Goal: Navigation & Orientation: Find specific page/section

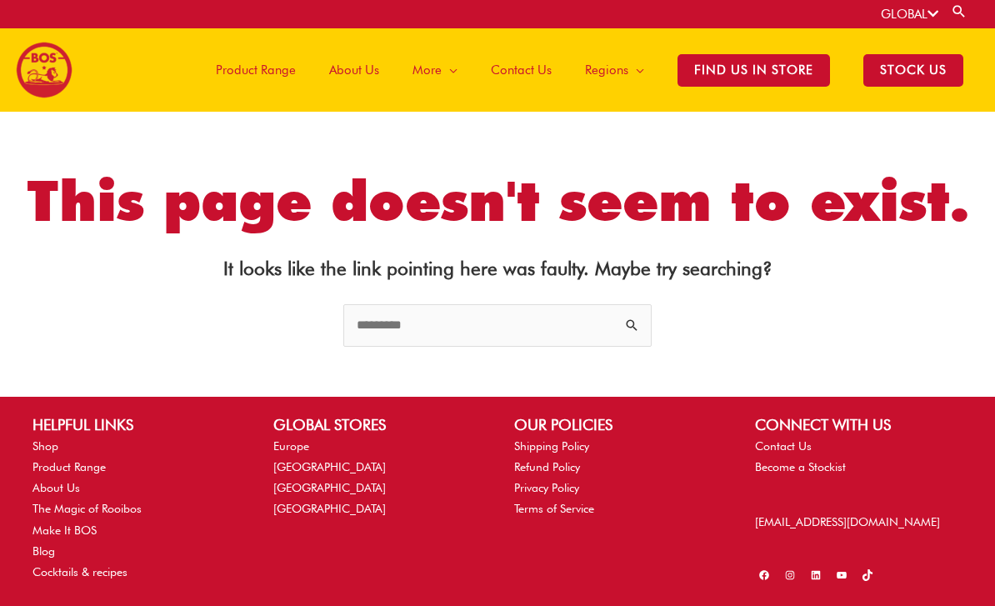
click at [83, 84] on span at bounding box center [50, 70] width 69 height 57
click at [54, 72] on img at bounding box center [44, 70] width 57 height 57
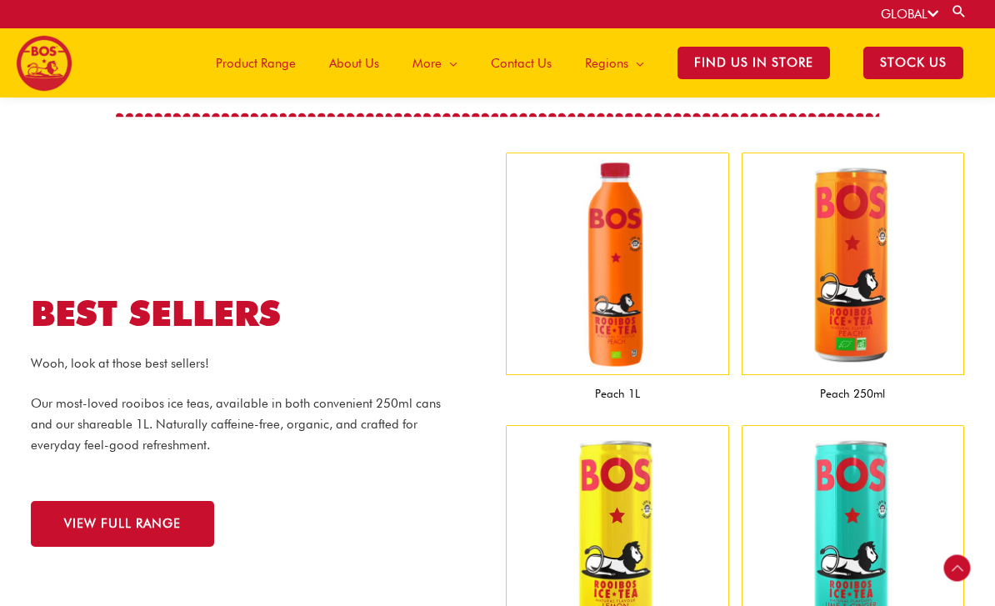
scroll to position [1395, 0]
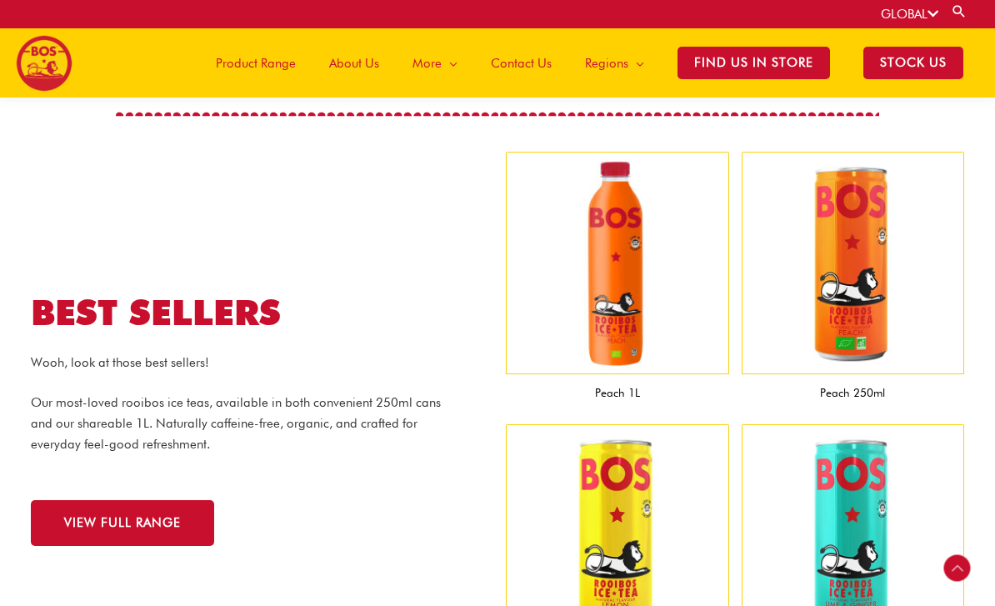
click at [629, 293] on img at bounding box center [617, 263] width 223 height 223
click at [627, 385] on figcaption "Peach 1L" at bounding box center [617, 392] width 223 height 37
click at [648, 318] on img at bounding box center [617, 263] width 223 height 223
click at [647, 314] on img at bounding box center [617, 263] width 223 height 223
click at [633, 328] on img at bounding box center [617, 263] width 223 height 223
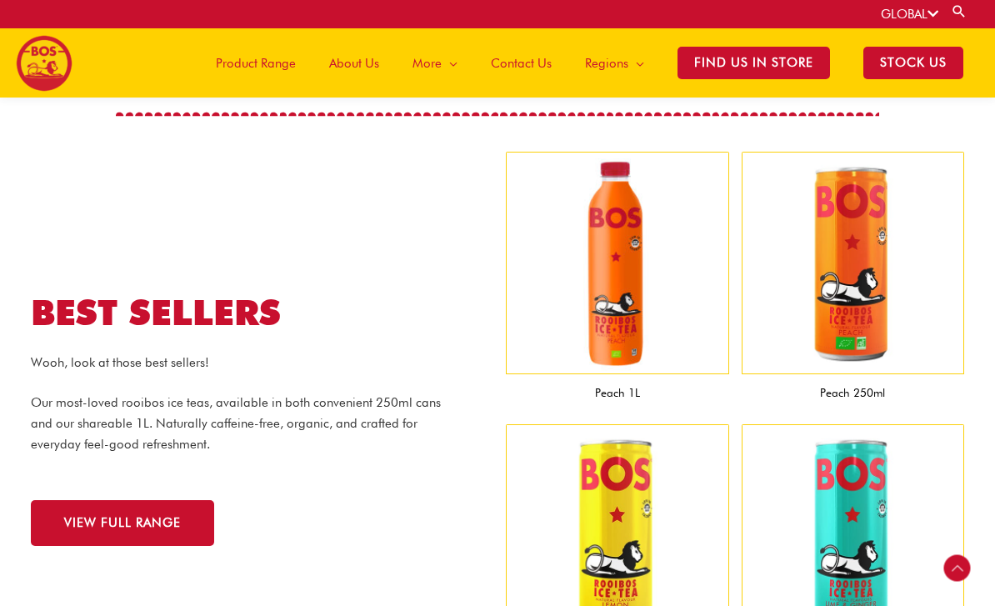
click at [623, 334] on img at bounding box center [617, 263] width 223 height 223
click at [622, 337] on img at bounding box center [617, 263] width 223 height 223
click at [624, 336] on img at bounding box center [617, 263] width 223 height 223
click at [646, 320] on img at bounding box center [617, 263] width 223 height 223
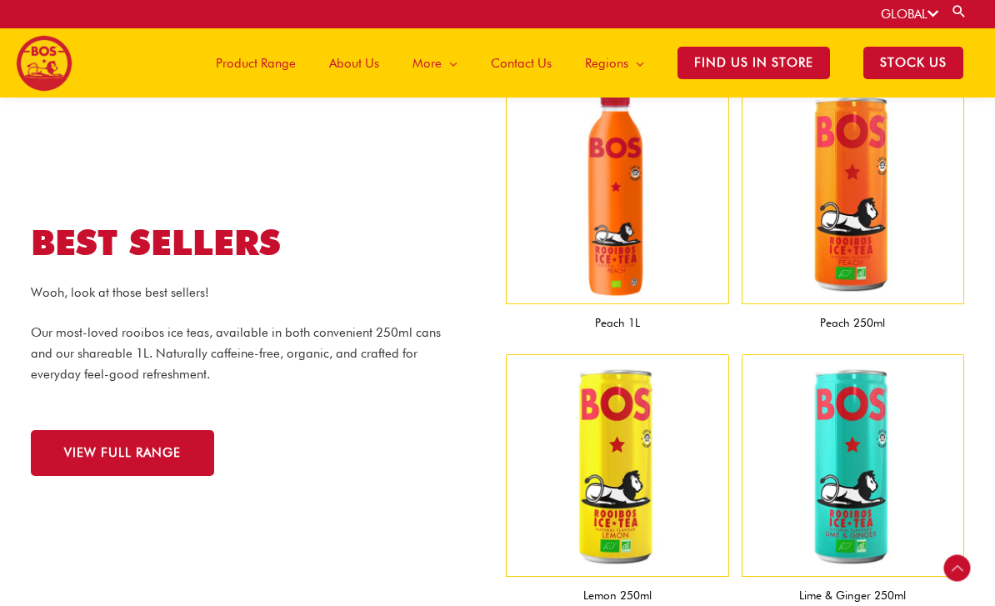
scroll to position [1453, 0]
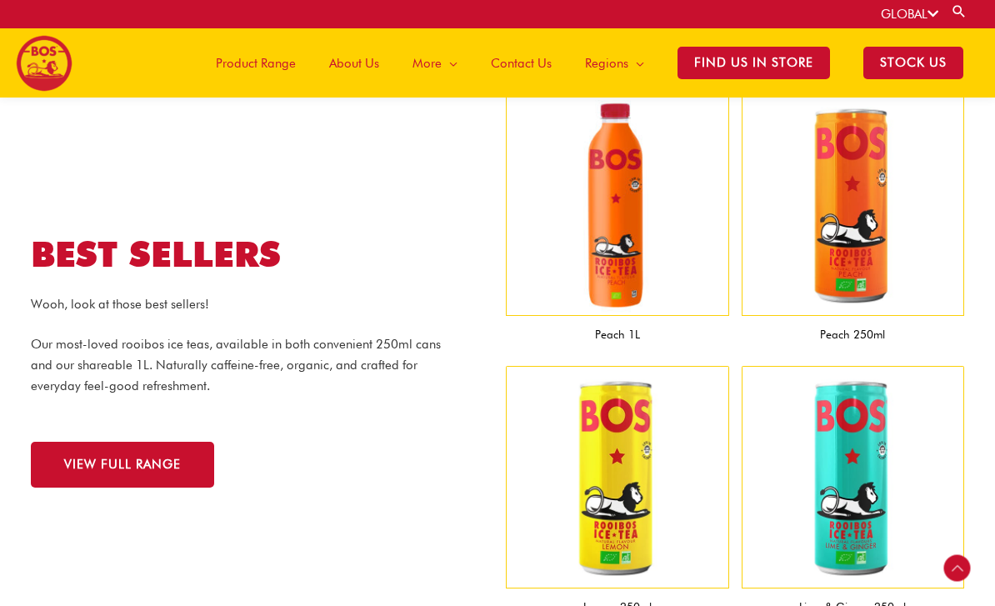
click at [739, 58] on span "Find Us in Store" at bounding box center [753, 63] width 152 height 32
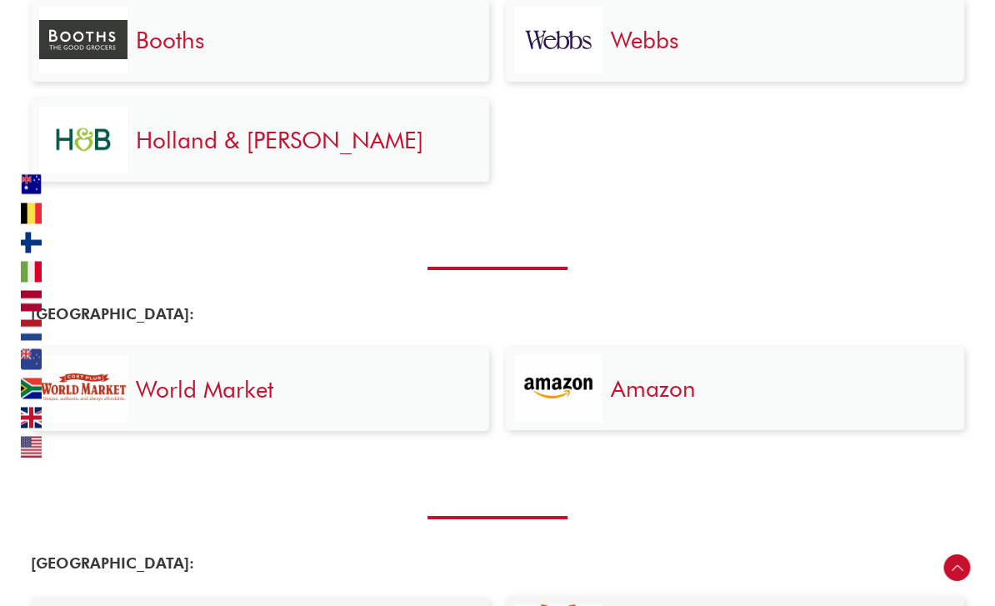
scroll to position [3765, 0]
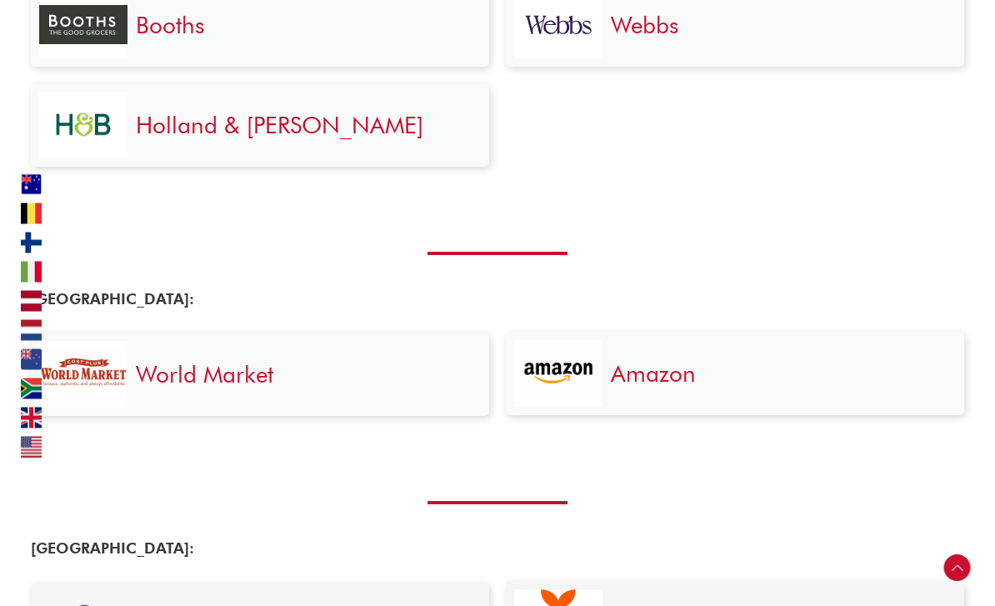
click at [687, 380] on link "Amazon" at bounding box center [653, 374] width 85 height 28
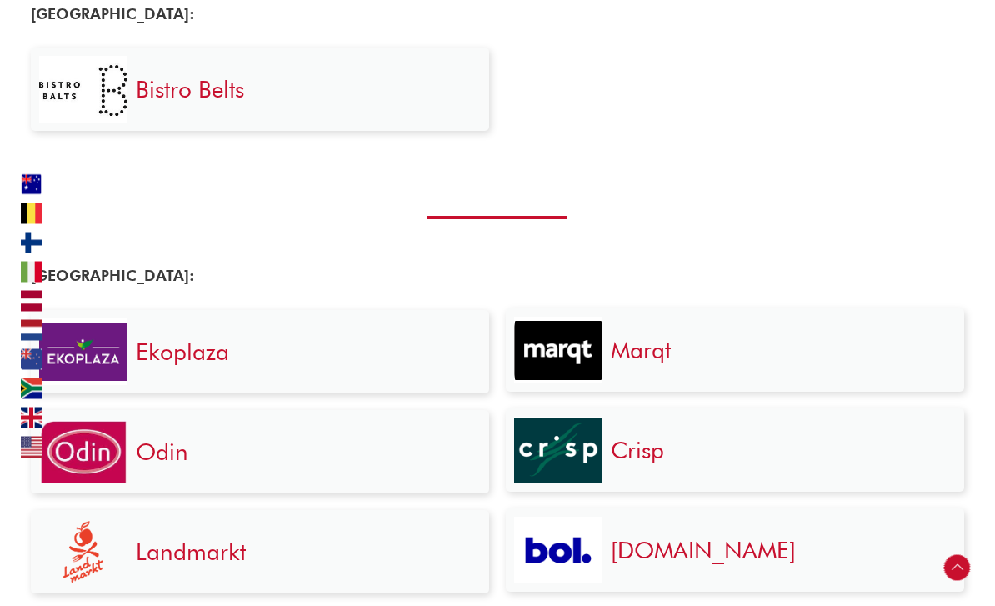
click at [958, 566] on div "Scroll to Top" at bounding box center [957, 568] width 27 height 27
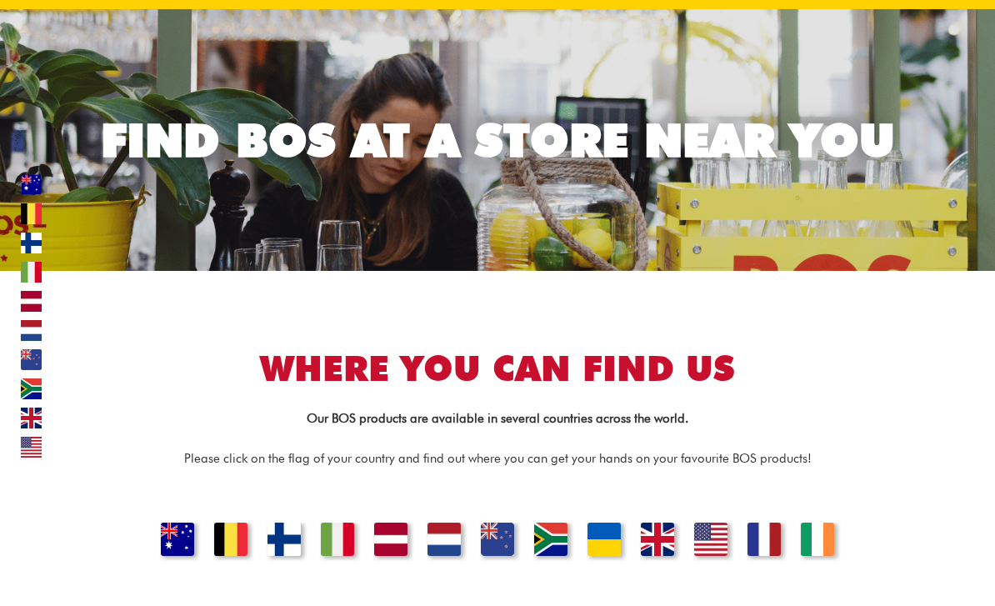
scroll to position [0, 0]
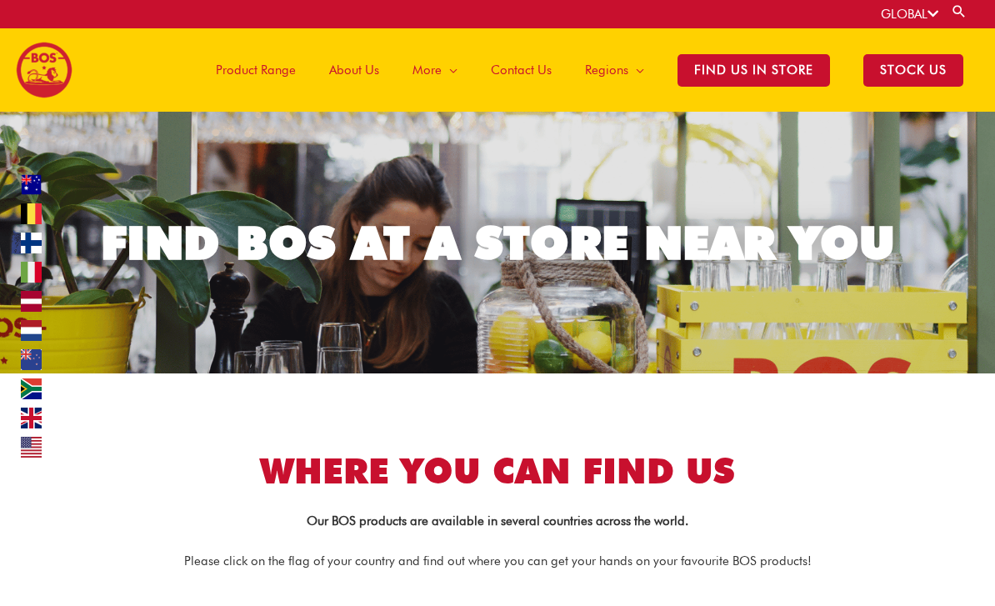
click at [938, 82] on span "STOCK US" at bounding box center [913, 70] width 100 height 32
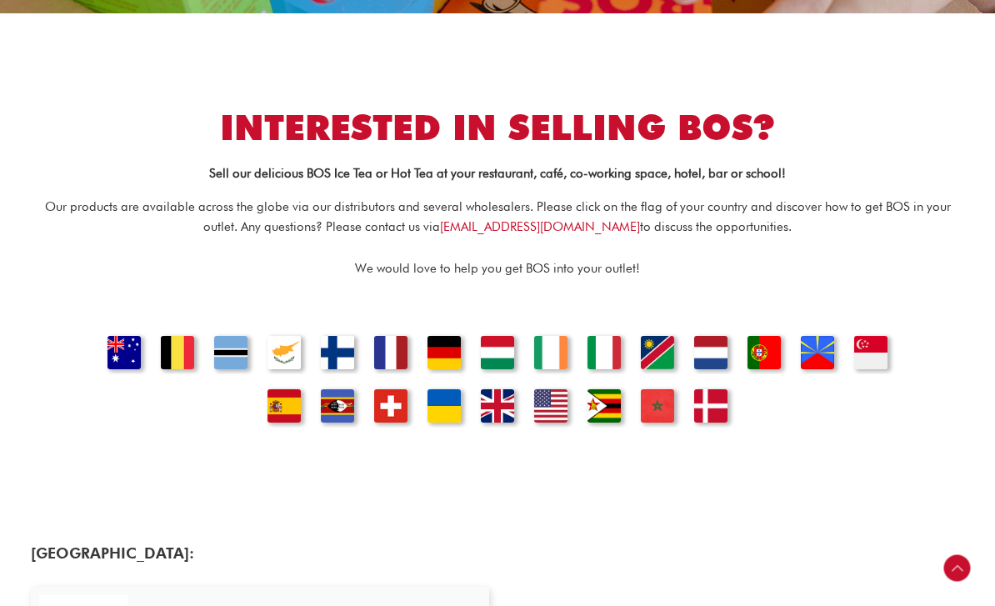
click at [447, 353] on link "[GEOGRAPHIC_DATA]" at bounding box center [443, 347] width 53 height 53
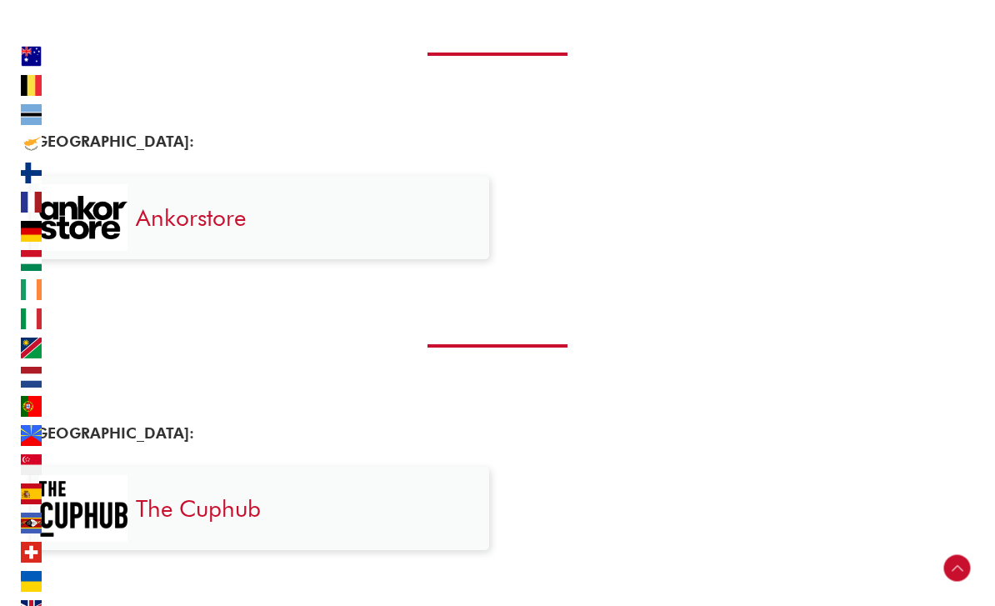
scroll to position [3195, 0]
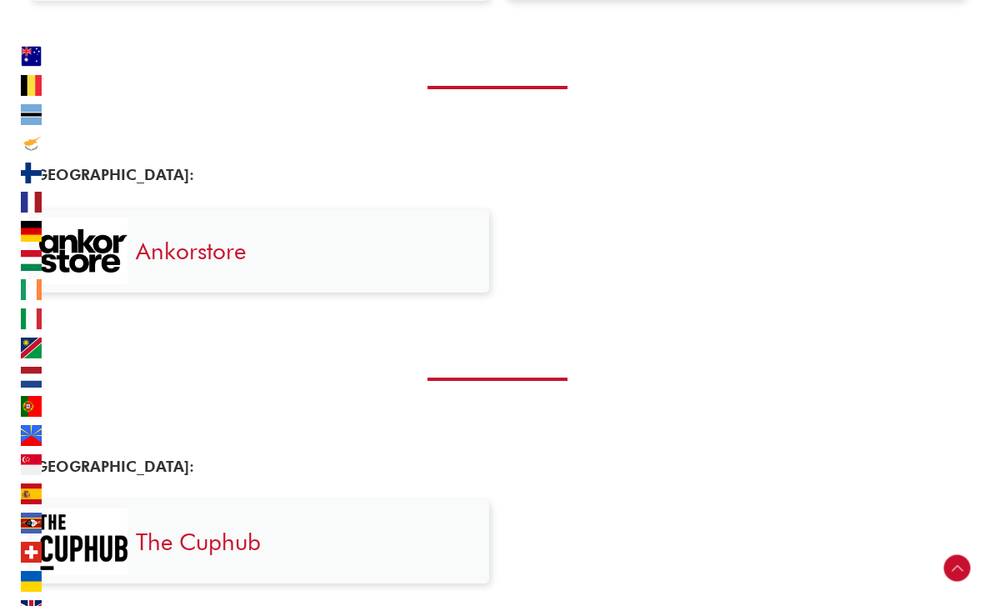
click at [417, 265] on div "Ankorstore" at bounding box center [303, 250] width 353 height 67
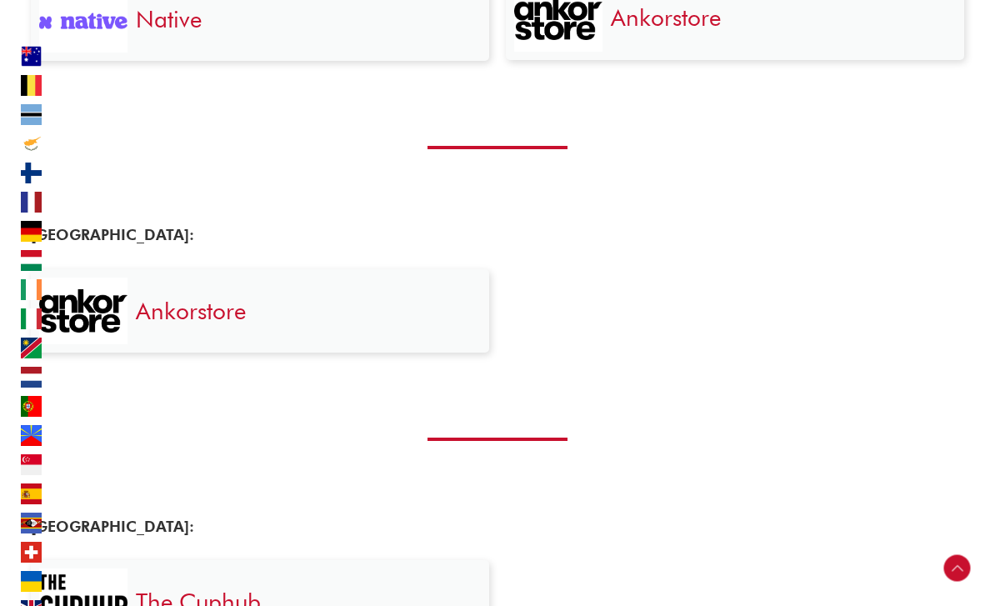
scroll to position [3093, 0]
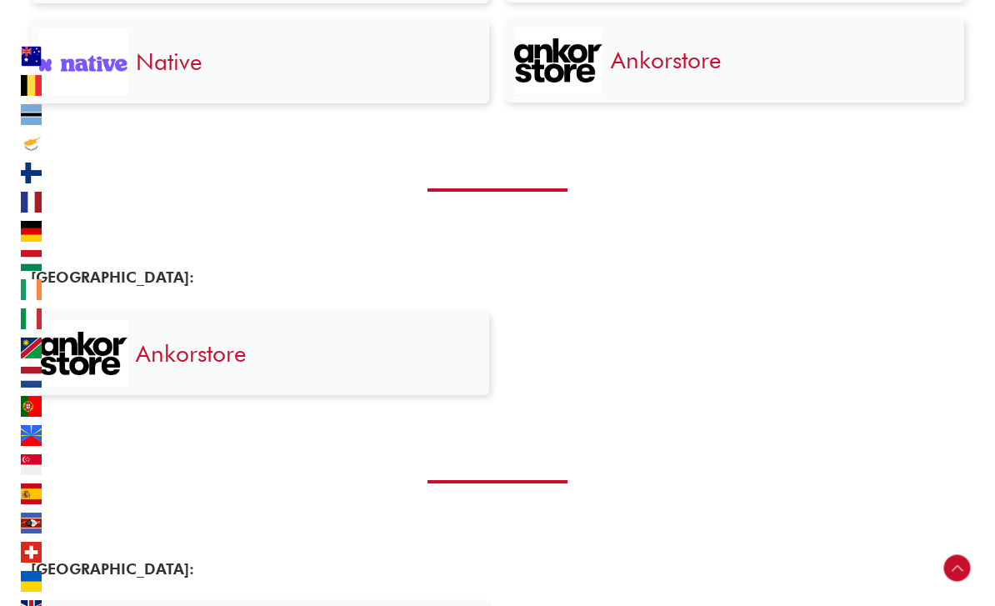
click at [153, 348] on link "Ankorstore" at bounding box center [191, 353] width 110 height 28
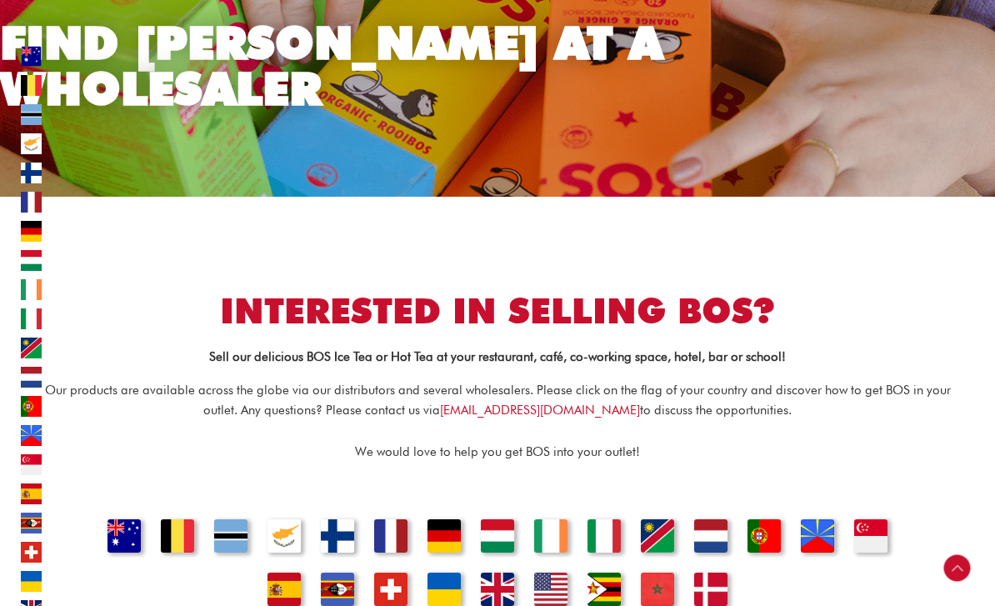
scroll to position [0, 0]
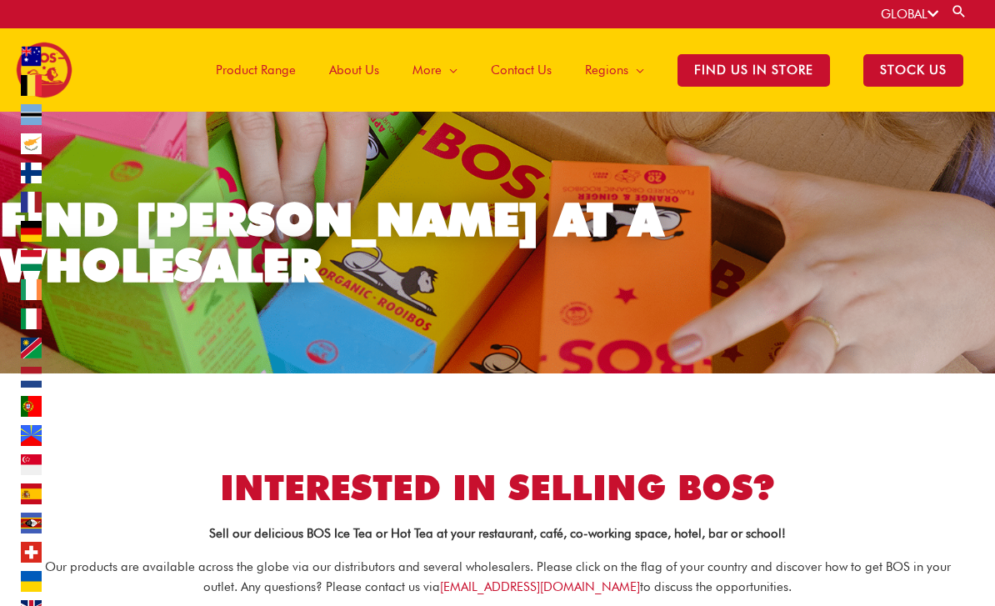
click at [790, 73] on span "Find Us in Store" at bounding box center [753, 70] width 152 height 32
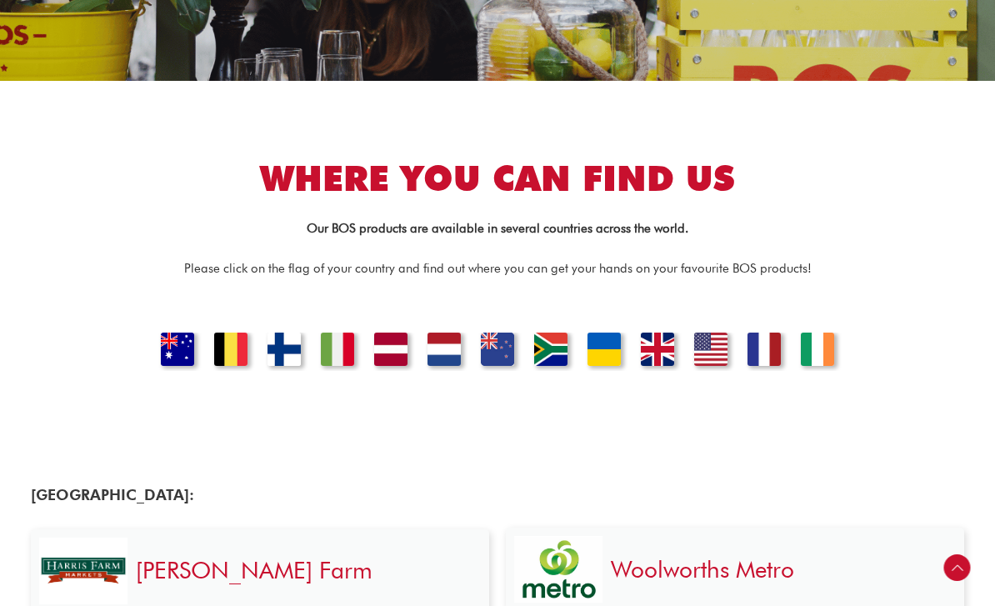
scroll to position [301, 0]
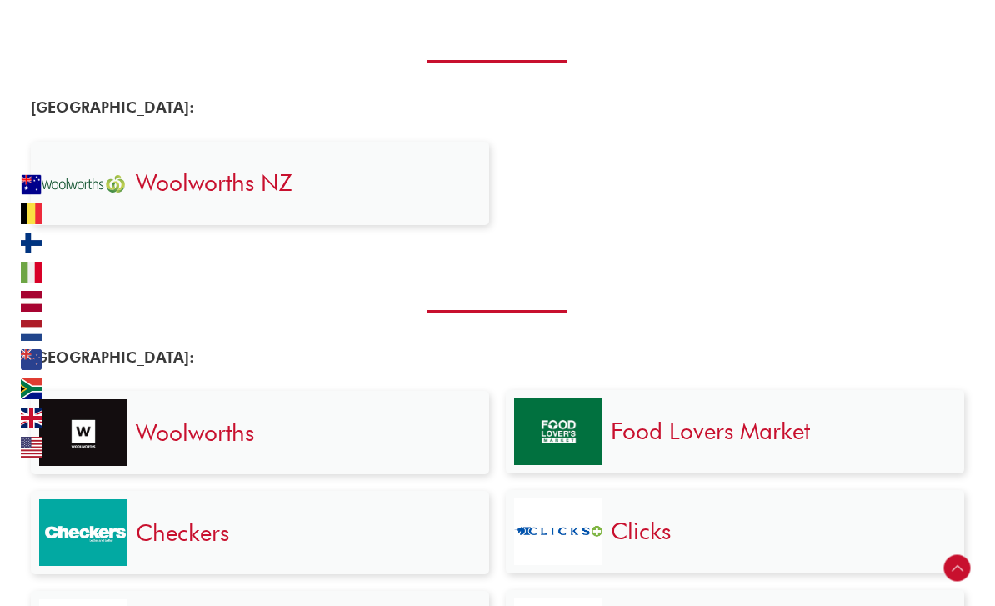
click at [26, 312] on link at bounding box center [35, 301] width 54 height 21
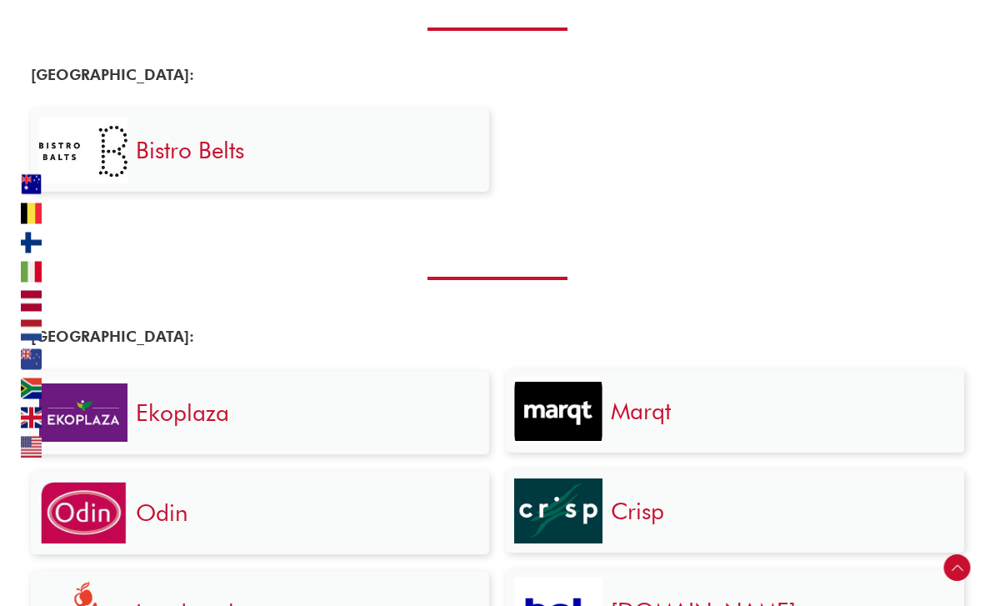
scroll to position [1716, 0]
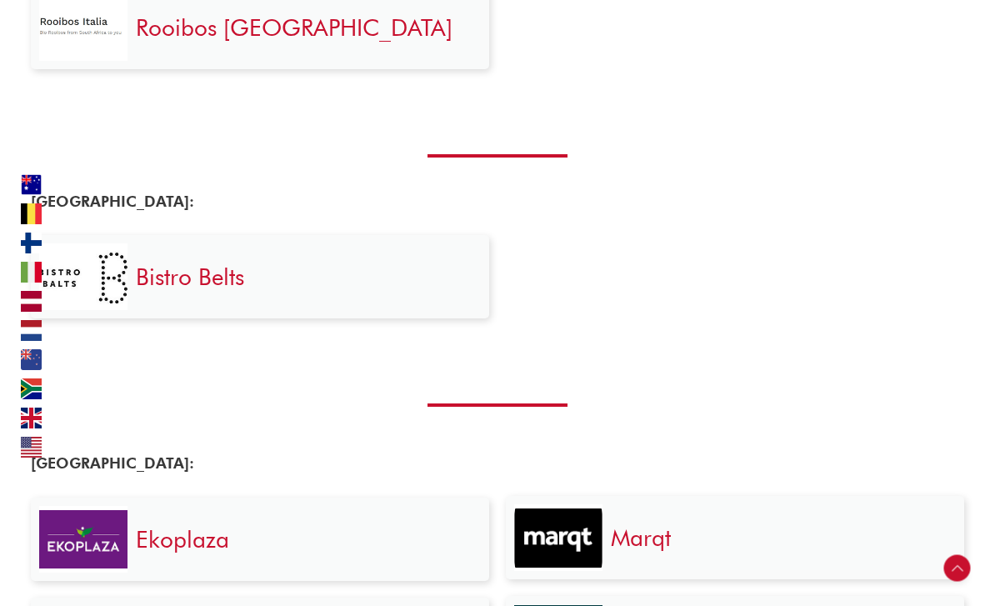
click at [35, 341] on link at bounding box center [35, 330] width 54 height 21
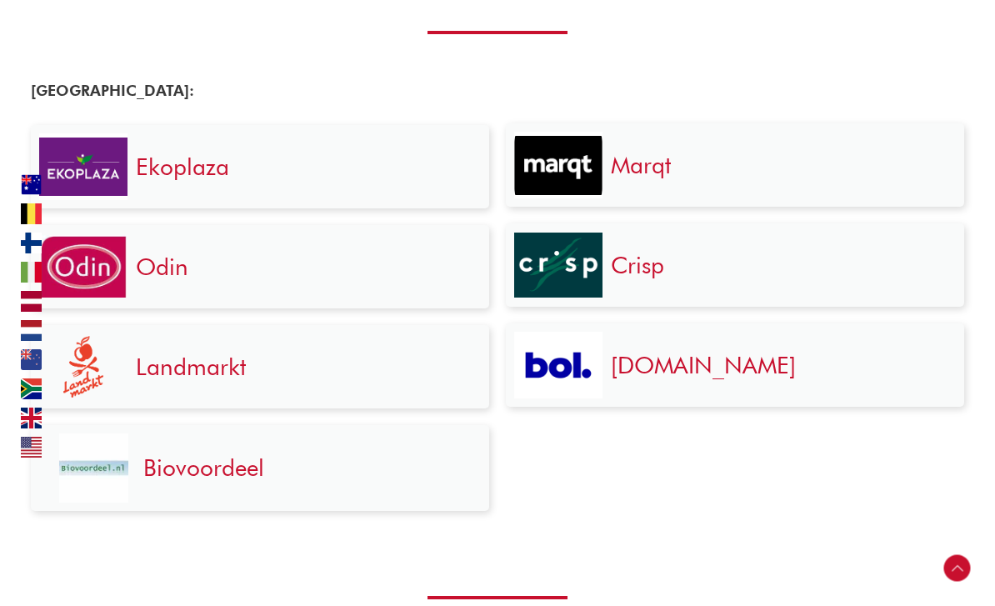
click at [26, 312] on link at bounding box center [35, 301] width 54 height 21
